Goal: Communication & Community: Participate in discussion

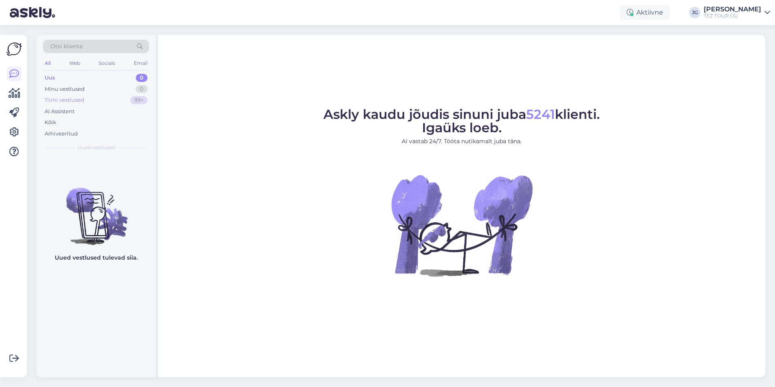
click at [96, 100] on div "Tiimi vestlused 99+" at bounding box center [96, 99] width 106 height 11
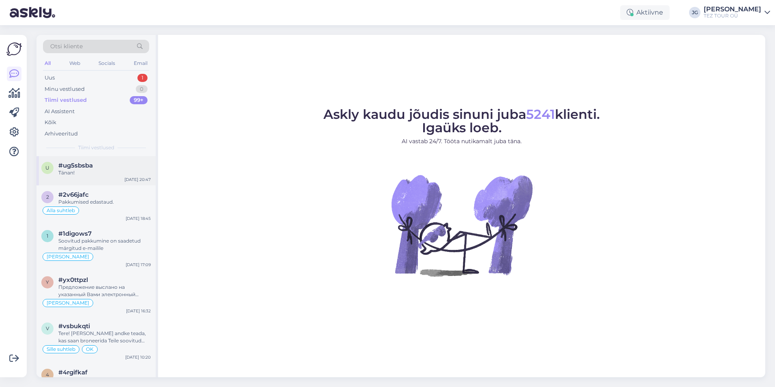
click at [88, 175] on div "Tänan!" at bounding box center [104, 172] width 92 height 7
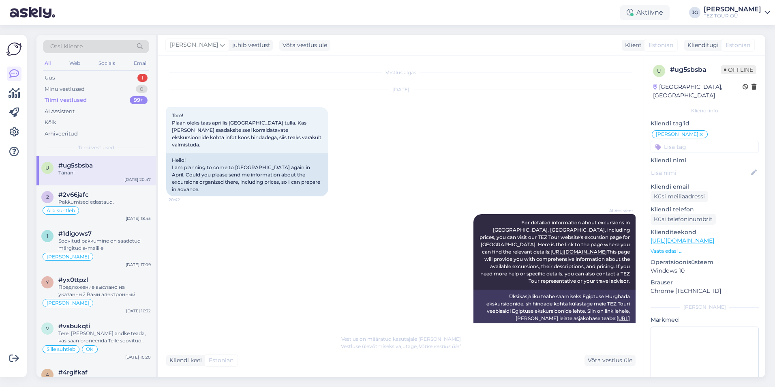
scroll to position [411, 0]
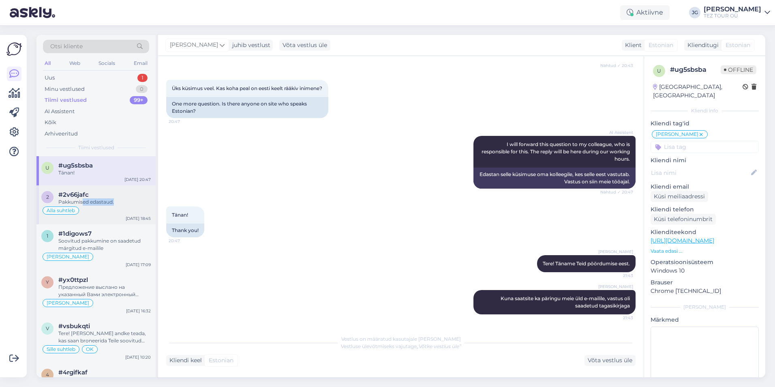
type textarea "ed edastaud. Alla suhtleb"
click at [84, 206] on div "2 #2v66jafc [GEOGRAPHIC_DATA] edastaud. Alla suhtleb [DATE] 18:45" at bounding box center [95, 204] width 119 height 39
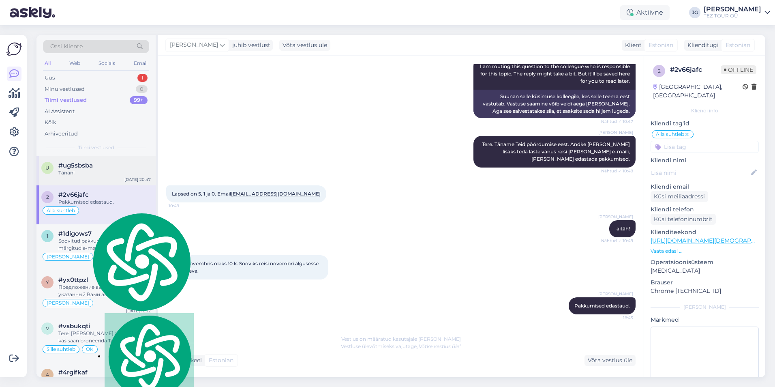
drag, startPoint x: 84, startPoint y: 206, endPoint x: 72, endPoint y: 177, distance: 31.6
click at [72, 177] on div "u #ug5sbsba Tänan! [DATE] 20:47" at bounding box center [95, 170] width 119 height 29
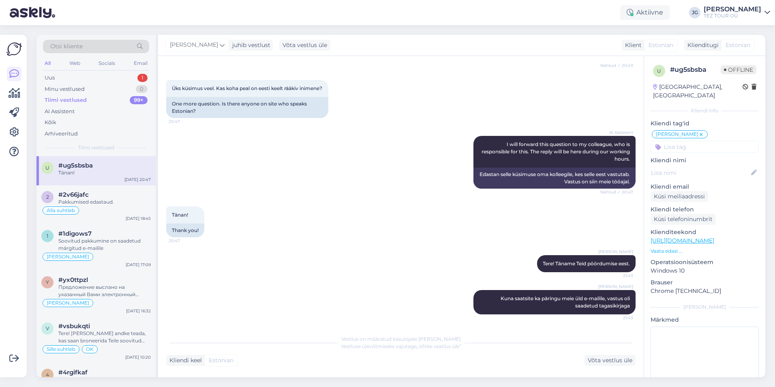
click at [70, 100] on div "Tiimi vestlused" at bounding box center [66, 100] width 42 height 8
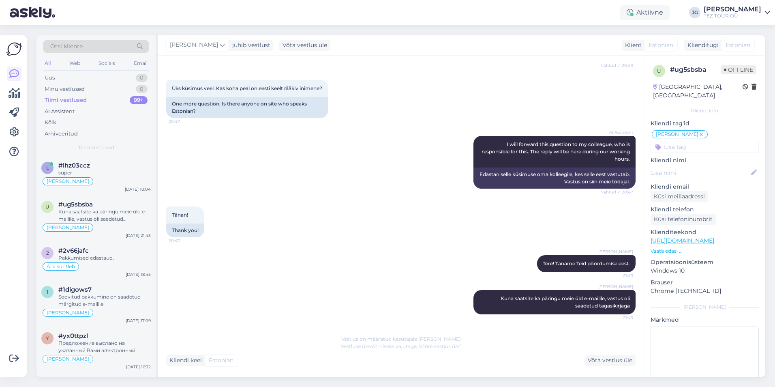
click at [73, 100] on div "Tiimi vestlused" at bounding box center [66, 100] width 42 height 8
click at [66, 78] on div "Uus 0" at bounding box center [96, 77] width 106 height 11
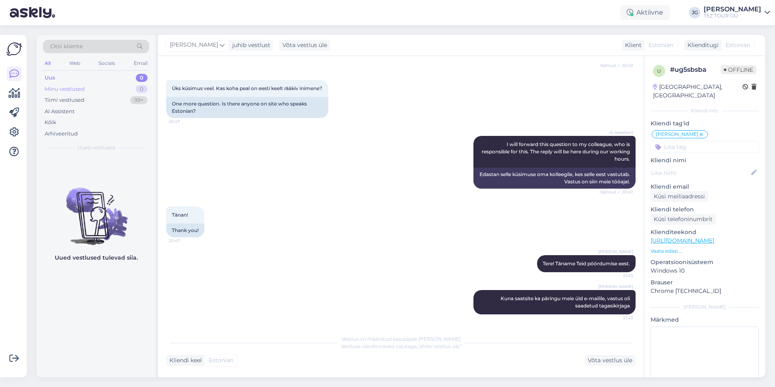
click at [67, 92] on div "Minu vestlused" at bounding box center [65, 89] width 40 height 8
click at [68, 101] on div "Tiimi vestlused" at bounding box center [65, 100] width 40 height 8
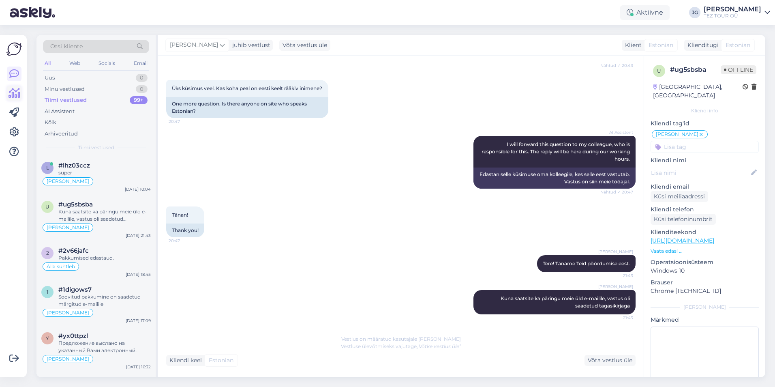
click at [16, 98] on icon at bounding box center [15, 93] width 12 height 10
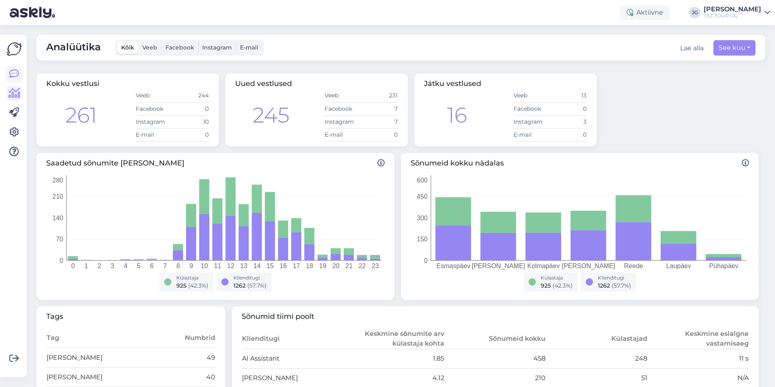
click at [9, 70] on link at bounding box center [14, 73] width 15 height 15
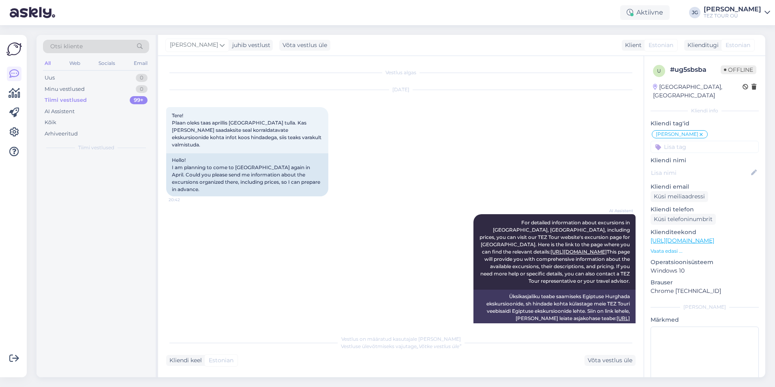
scroll to position [411, 0]
